Goal: Task Accomplishment & Management: Manage account settings

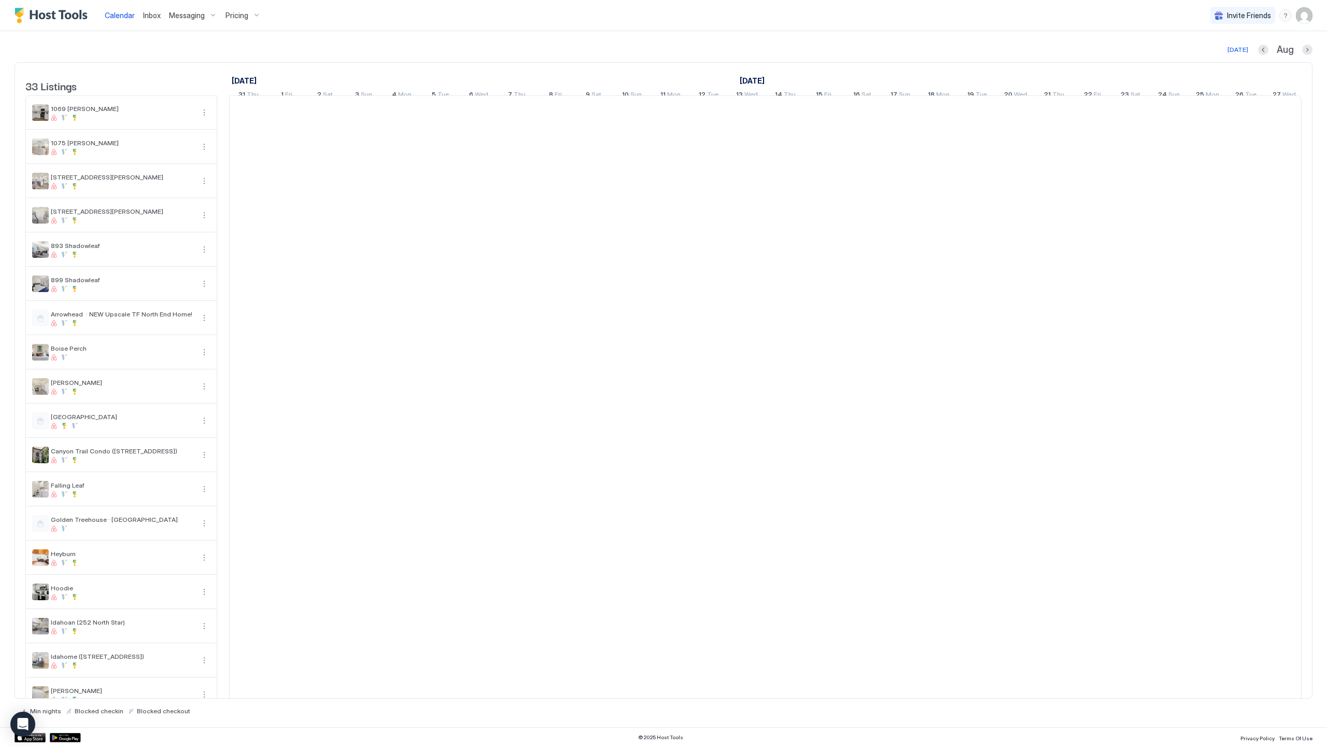
scroll to position [0, 576]
click at [1302, 14] on img "User profile" at bounding box center [1304, 15] width 17 height 17
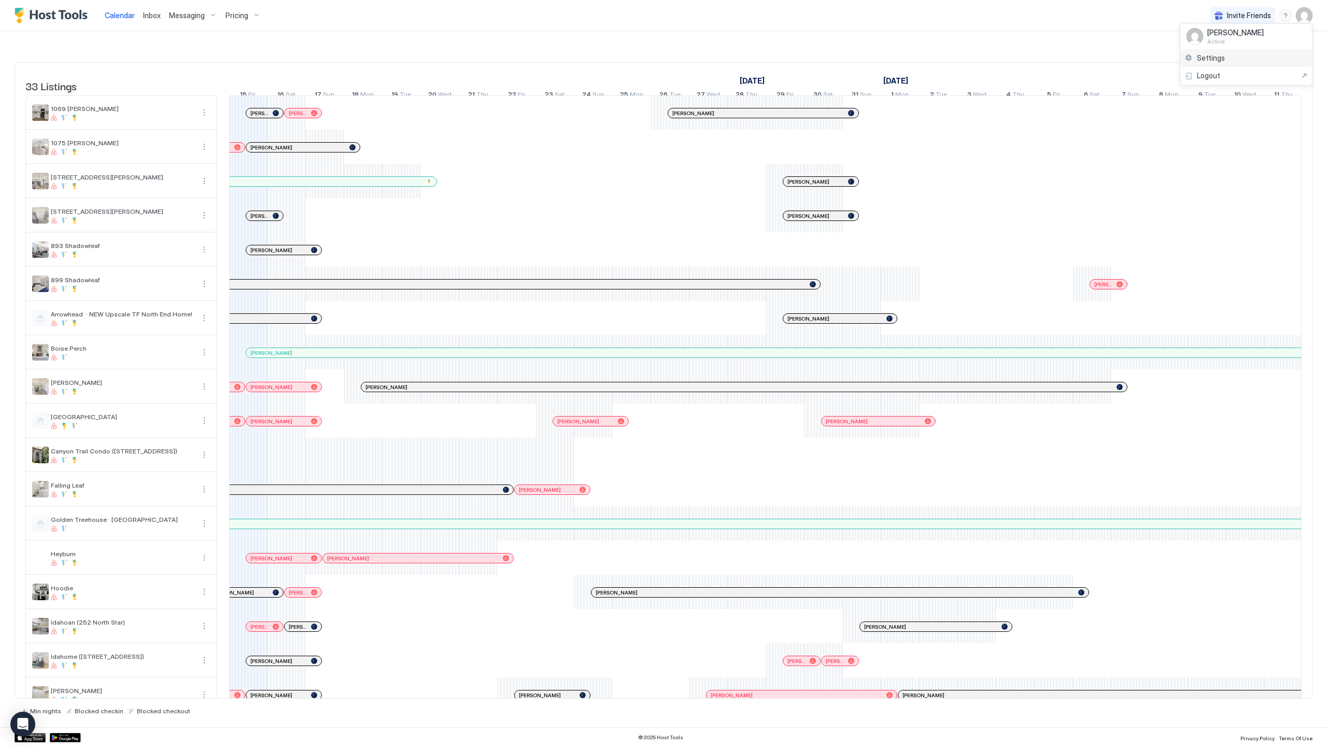
click at [1265, 59] on div "Settings" at bounding box center [1247, 58] width 132 height 18
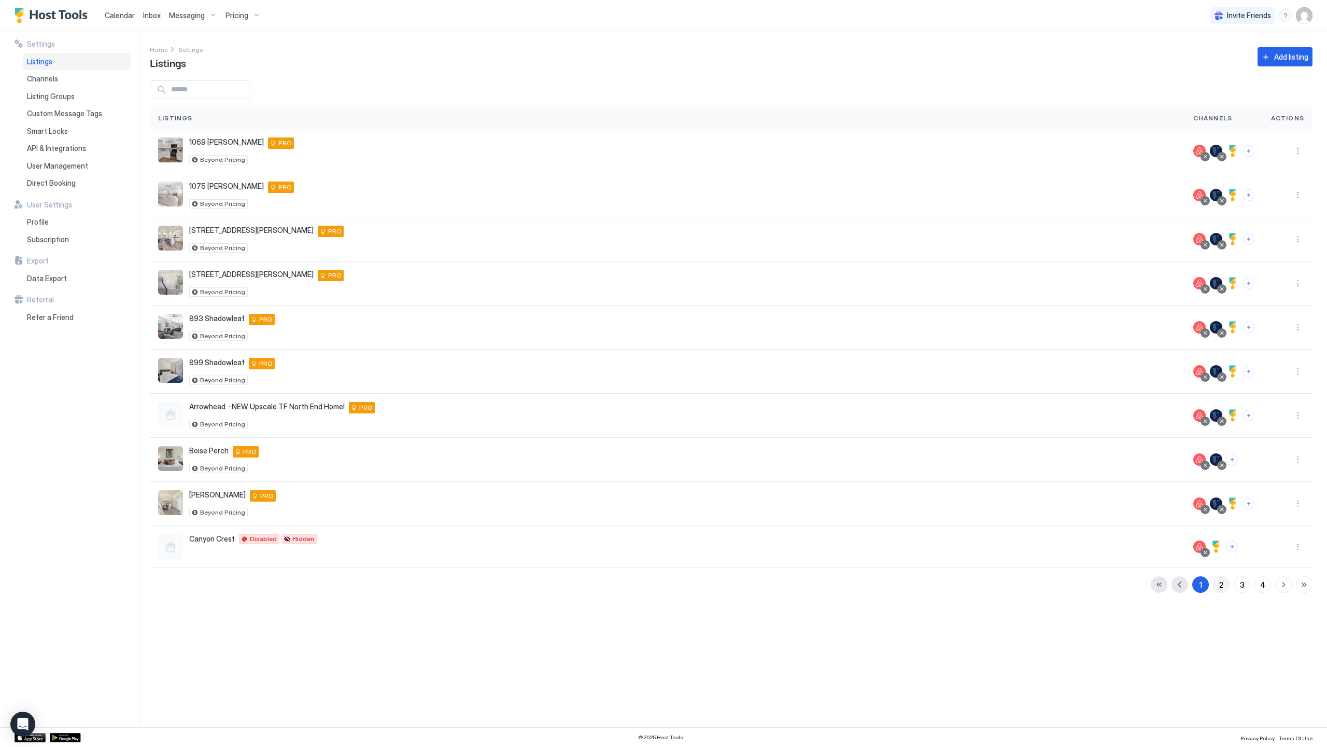
click at [1225, 579] on button "2" at bounding box center [1221, 584] width 17 height 17
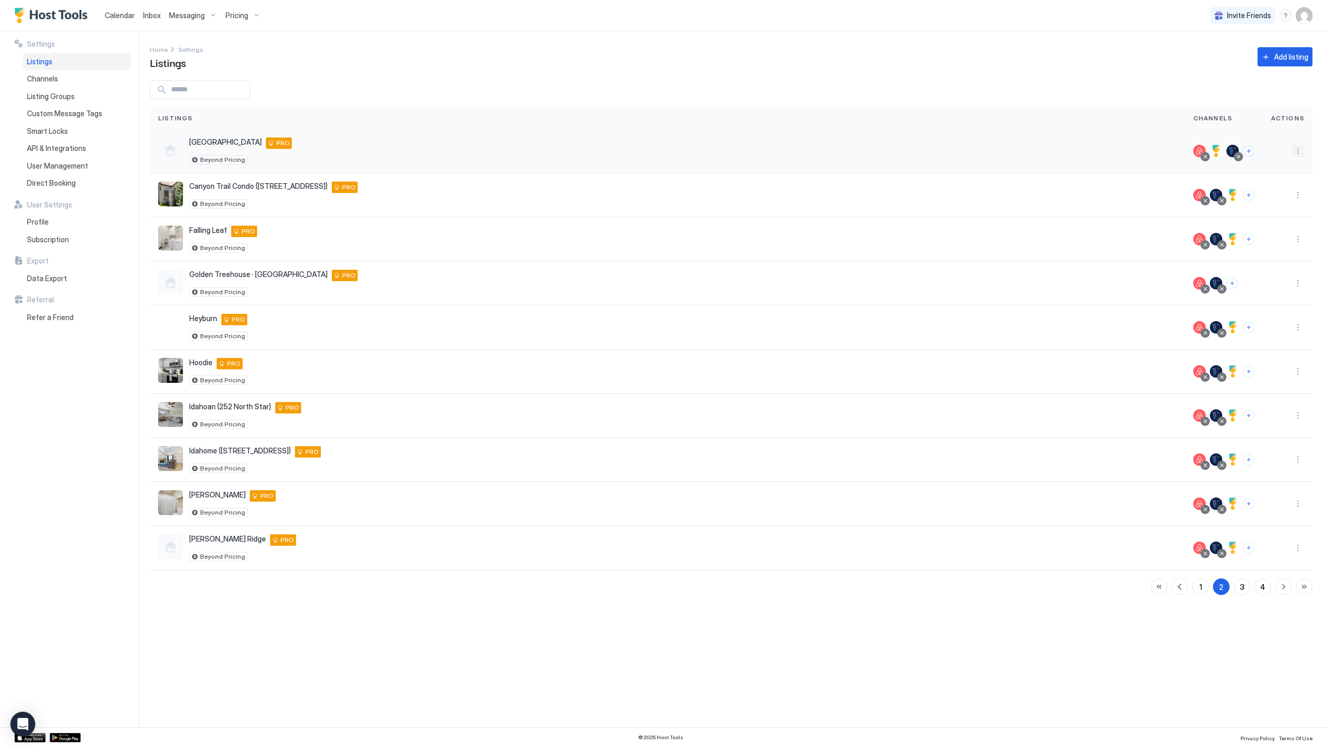
click at [1298, 150] on button "More options" at bounding box center [1298, 151] width 12 height 12
click at [1282, 201] on span "Listing Settings" at bounding box center [1275, 199] width 46 height 8
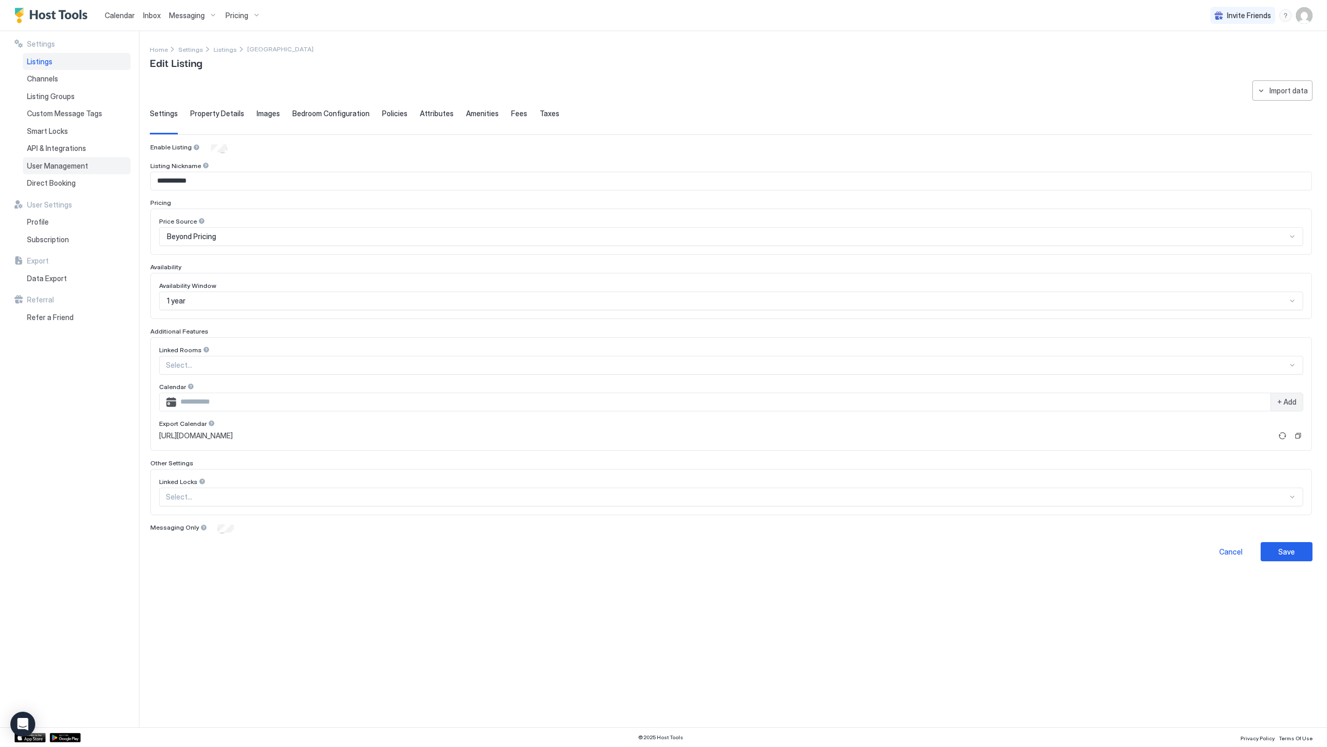
click at [76, 173] on div "User Management" at bounding box center [77, 166] width 108 height 18
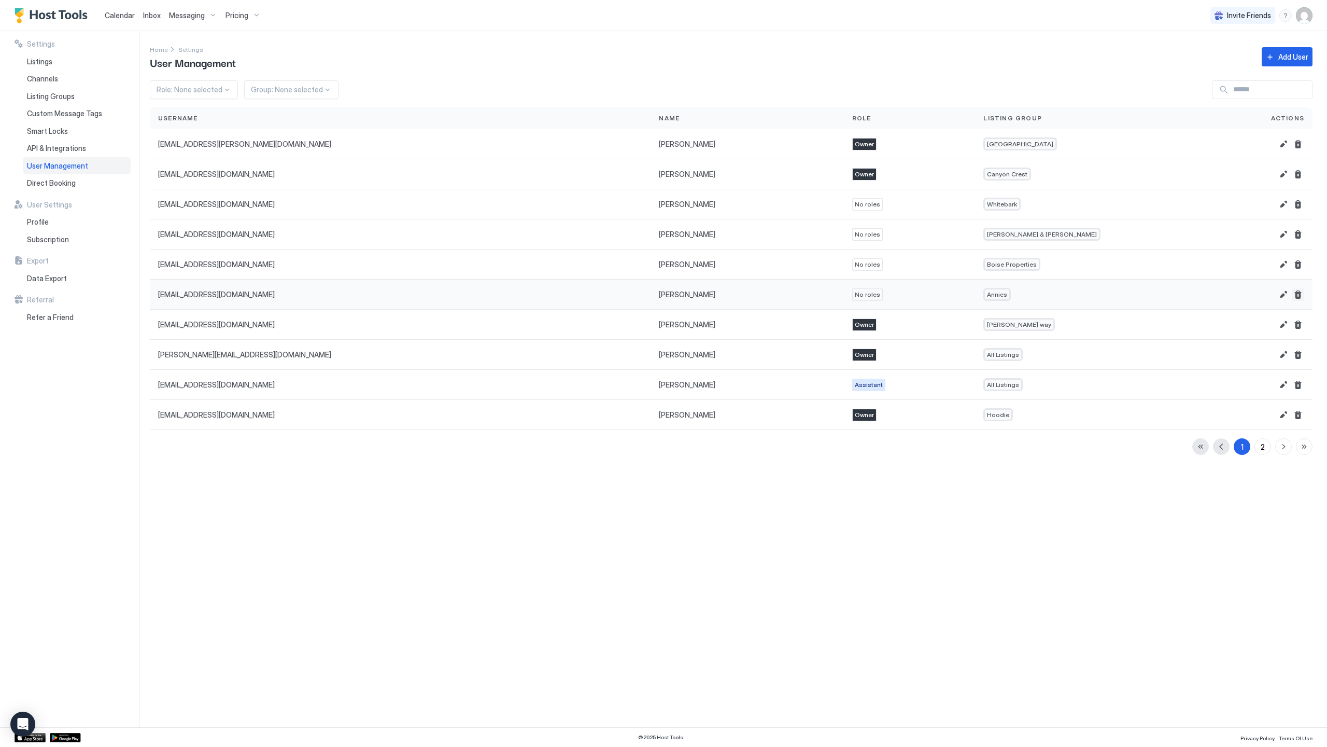
click at [1298, 293] on button "Delete" at bounding box center [1298, 294] width 12 height 12
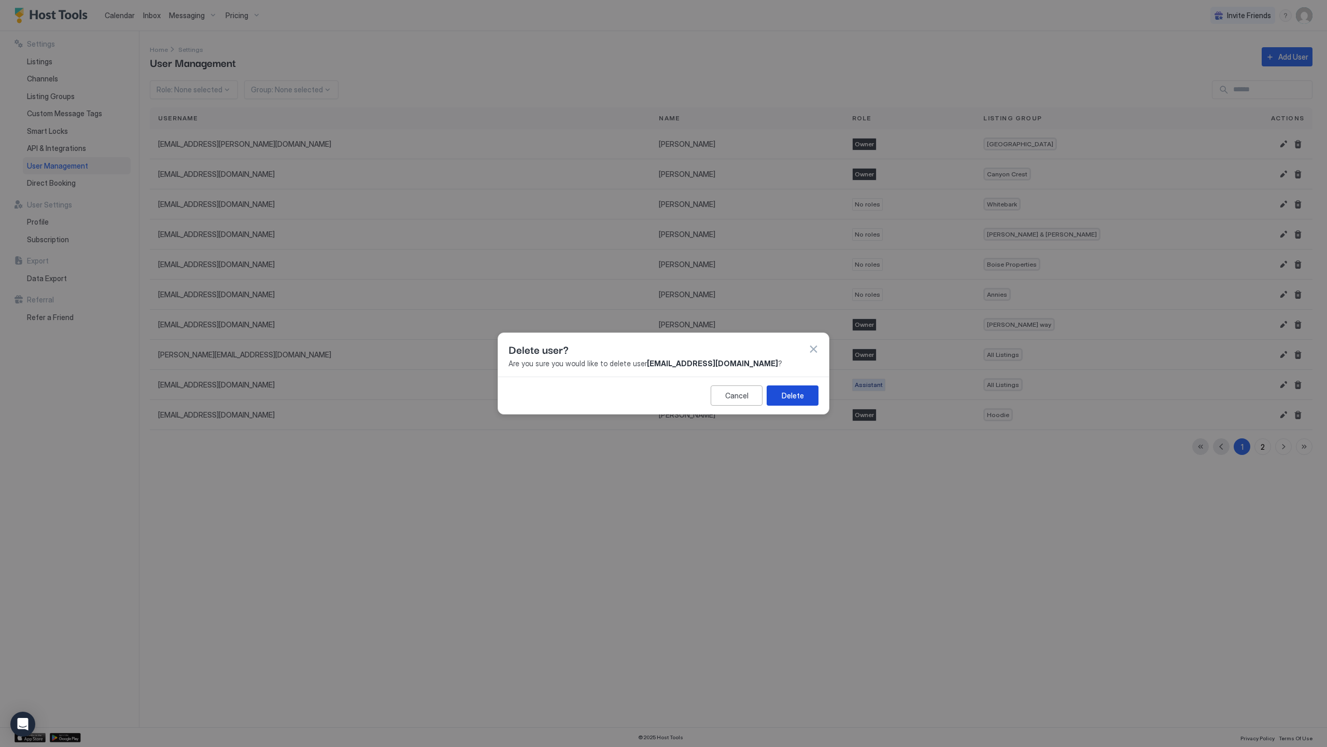
click at [811, 393] on button "Delete" at bounding box center [793, 395] width 52 height 20
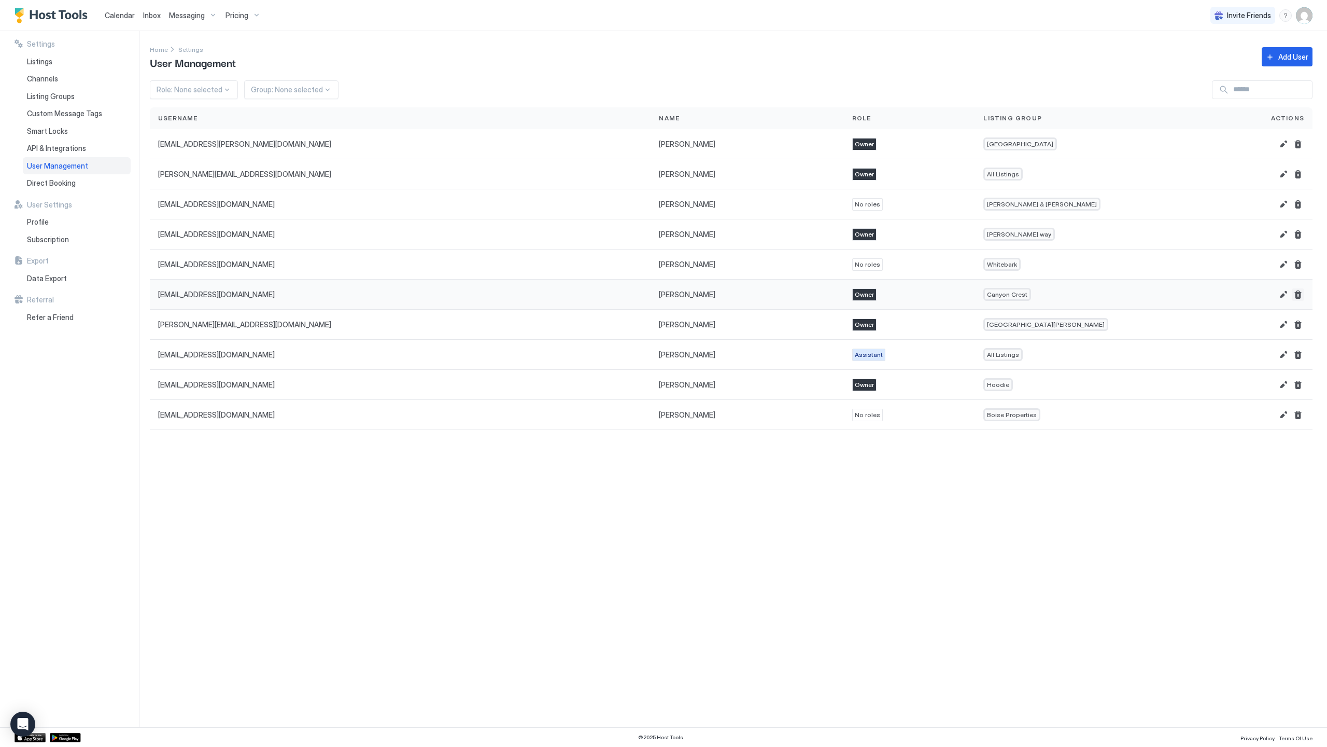
click at [1297, 292] on button "Delete" at bounding box center [1298, 294] width 12 height 12
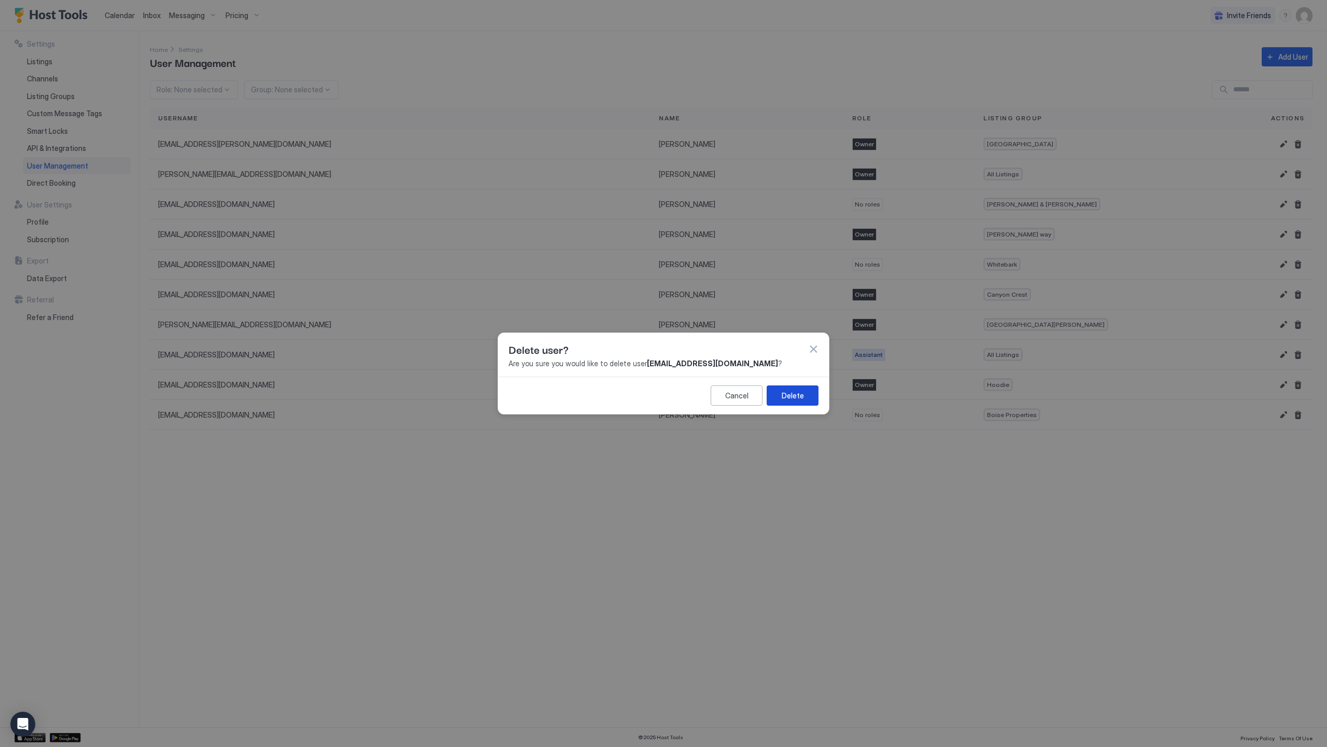
click at [800, 400] on div "Delete" at bounding box center [793, 395] width 22 height 11
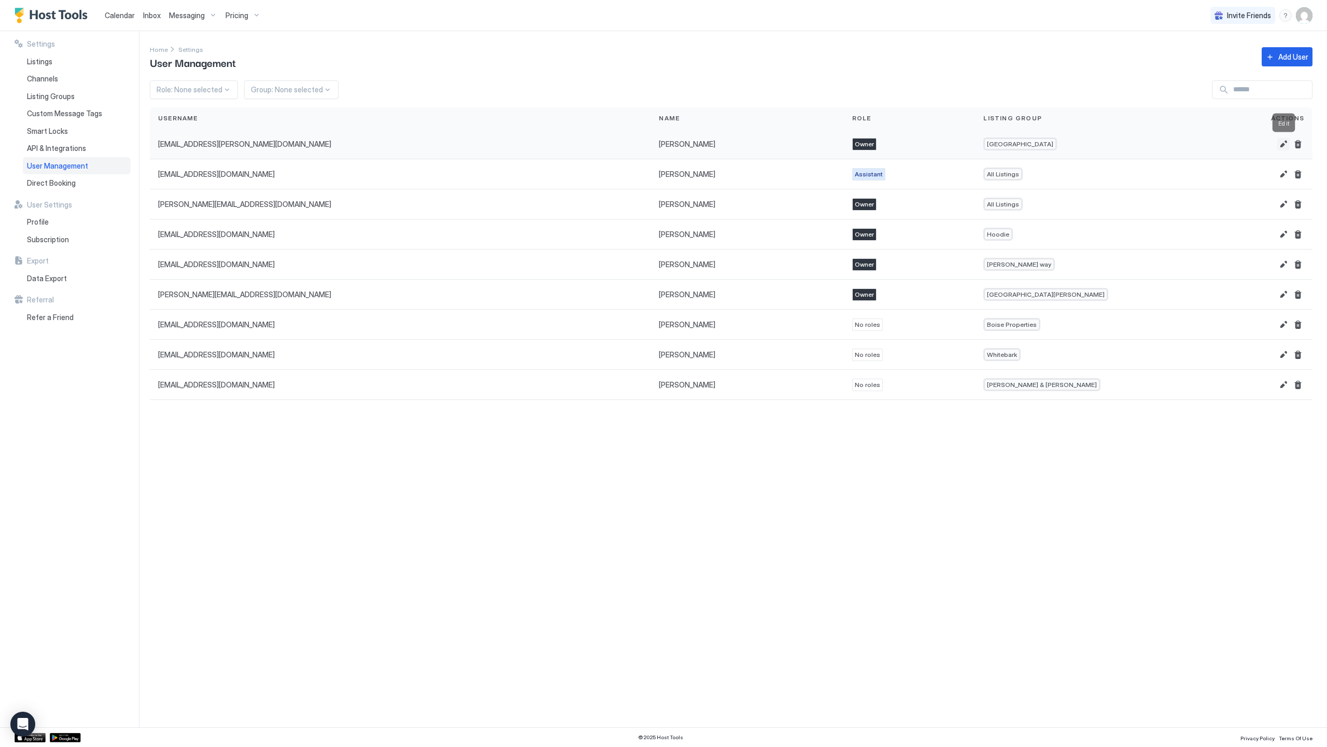
click at [1284, 139] on button "Edit" at bounding box center [1284, 144] width 12 height 12
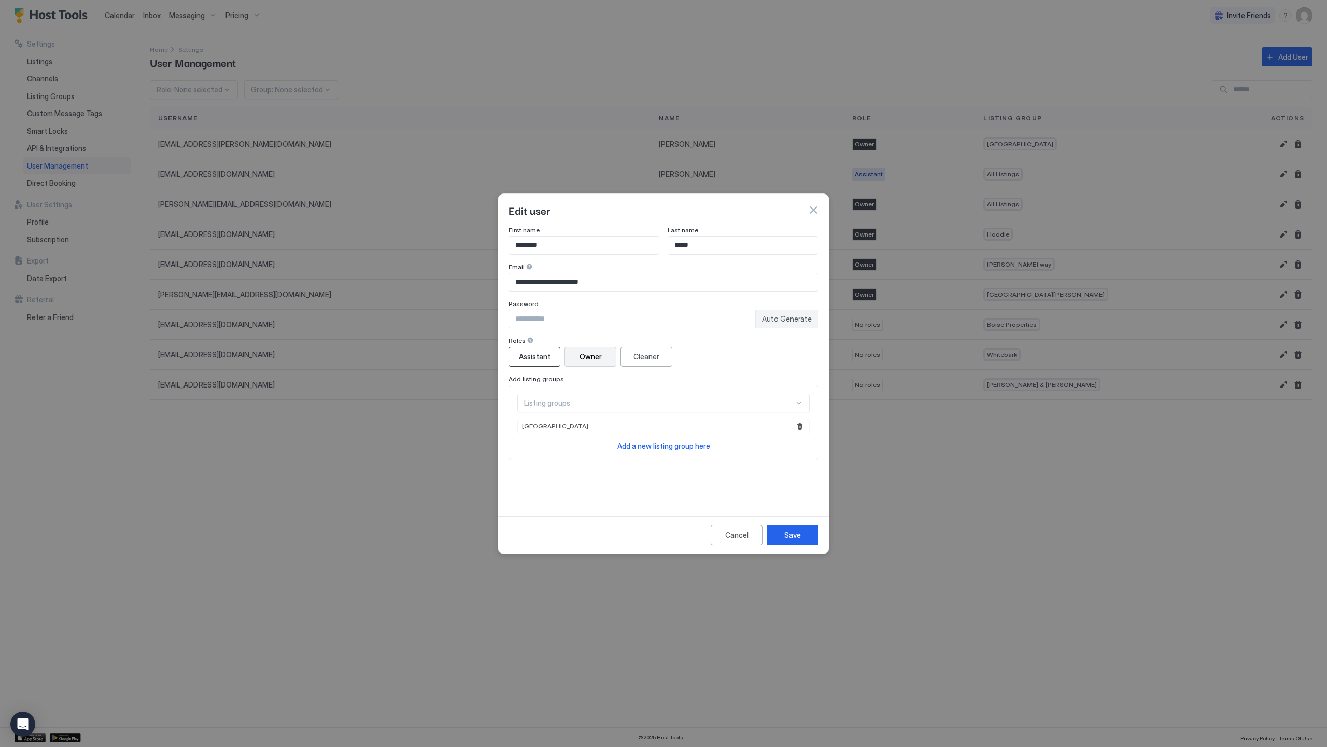
click at [539, 360] on div "Assistant" at bounding box center [535, 356] width 32 height 11
click at [796, 531] on div "Save" at bounding box center [793, 534] width 17 height 11
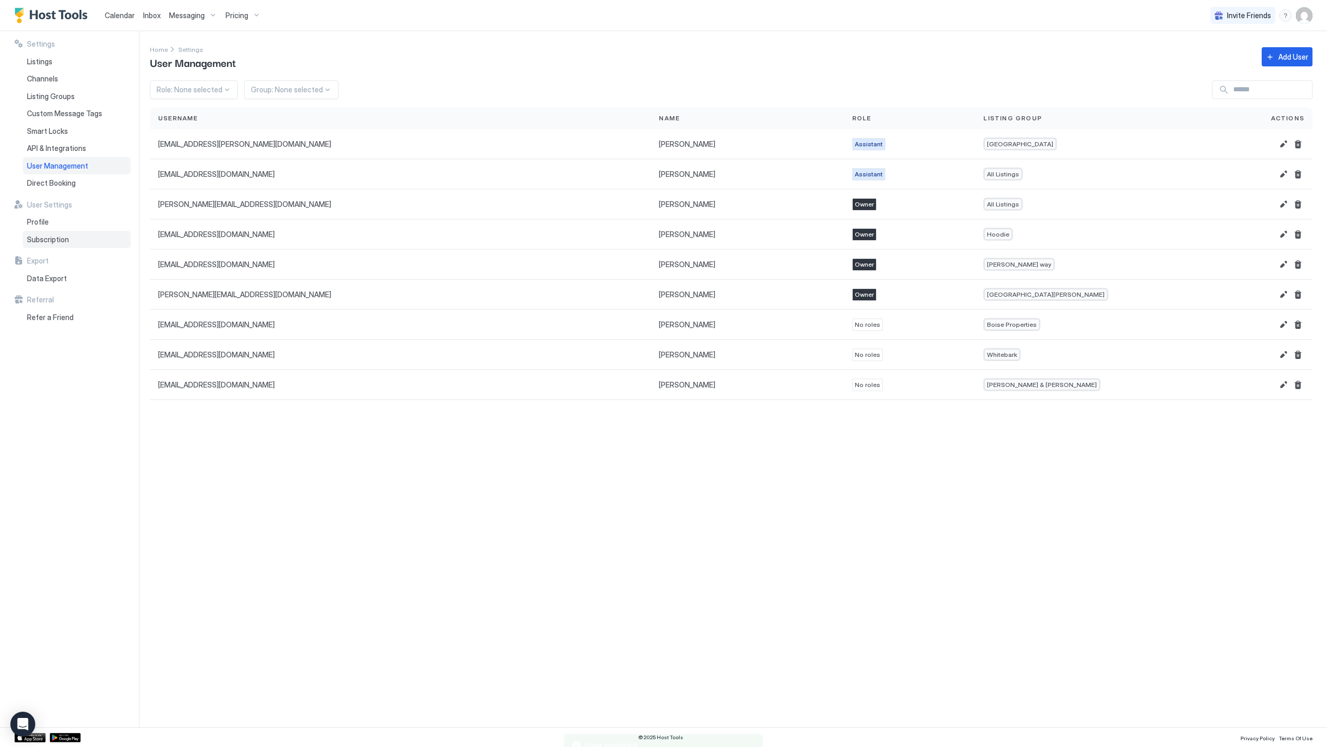
click at [77, 240] on div "Subscription" at bounding box center [77, 240] width 108 height 18
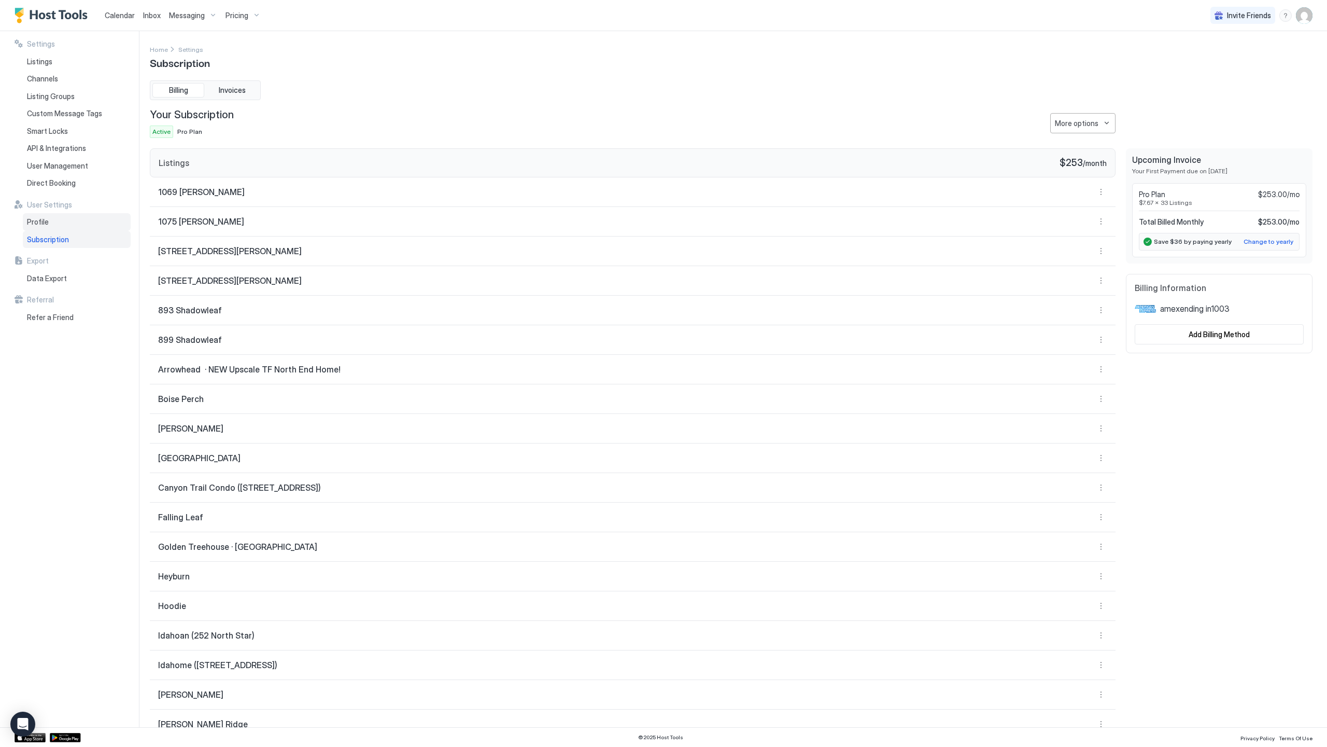
click at [84, 222] on div "Profile" at bounding box center [77, 222] width 108 height 18
